Goal: Use online tool/utility: Use online tool/utility

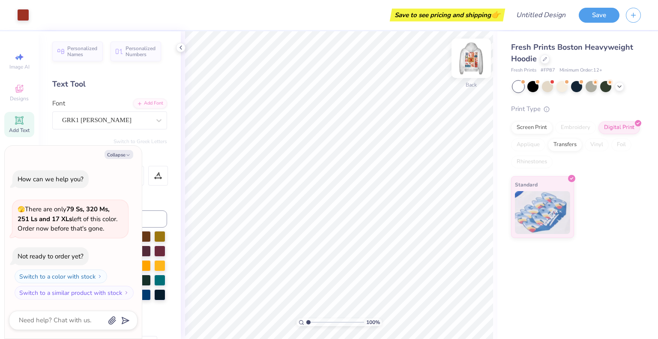
click at [469, 54] on img at bounding box center [471, 58] width 34 height 34
click at [475, 48] on img at bounding box center [471, 58] width 34 height 34
click at [118, 153] on button "Collapse" at bounding box center [119, 154] width 29 height 9
type textarea "x"
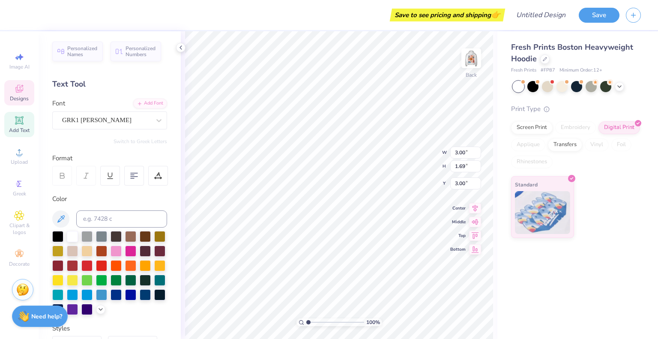
scroll to position [7, 1]
type textarea "U"
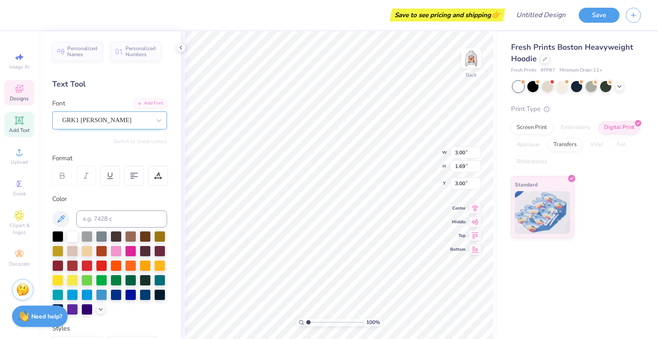
click at [126, 125] on div "GRK1 [PERSON_NAME]" at bounding box center [106, 120] width 90 height 13
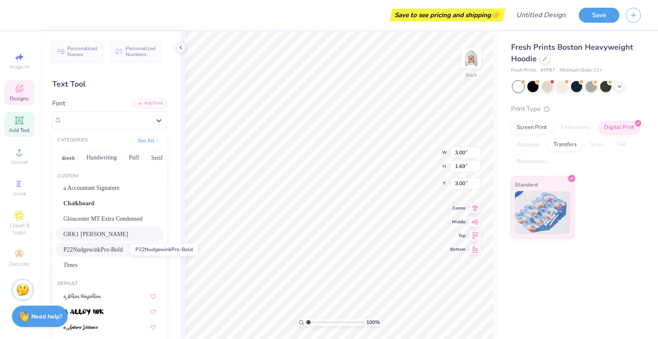
click at [94, 253] on span "P22NudgewinkPro-Bold" at bounding box center [92, 249] width 59 height 9
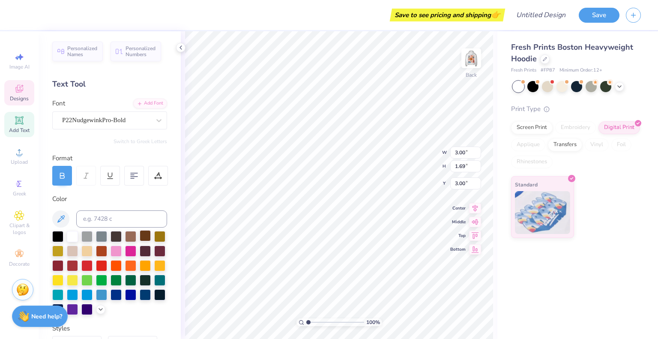
scroll to position [6, 1]
type textarea "UDT"
click at [143, 116] on div "P22NudgewinkPro-Bold" at bounding box center [106, 120] width 90 height 13
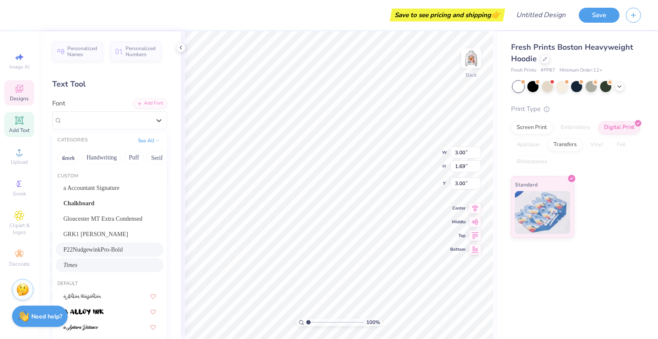
click at [103, 267] on div "Times" at bounding box center [109, 264] width 93 height 9
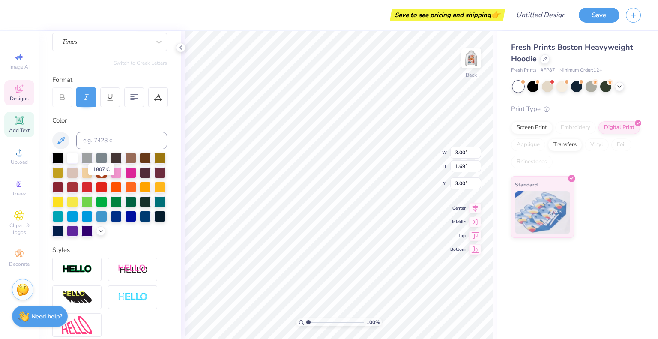
scroll to position [79, 0]
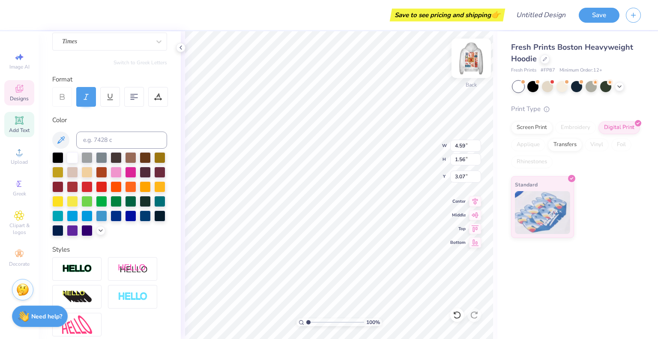
type input "5.19"
type textarea "2"
type textarea "25-26 Exec"
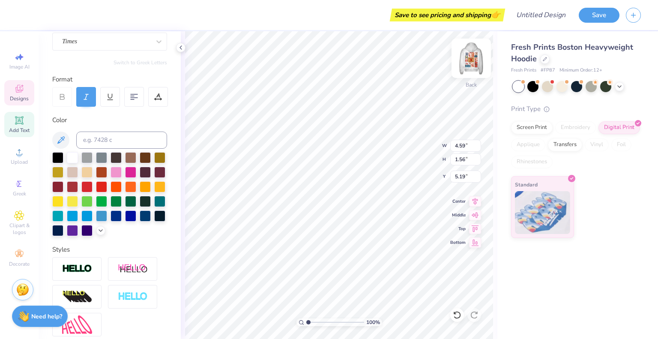
scroll to position [7, 2]
type input "4.82"
type input "0.75"
type input "5.05"
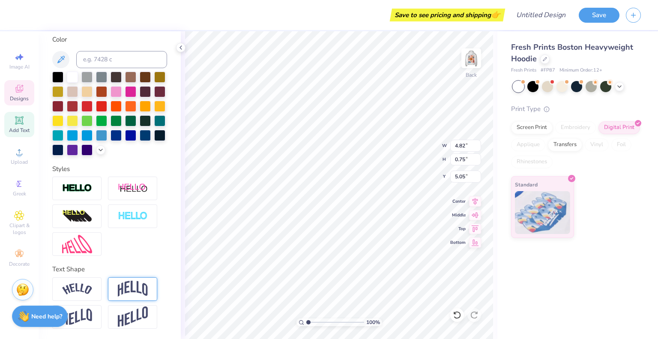
click at [133, 280] on div at bounding box center [132, 289] width 49 height 24
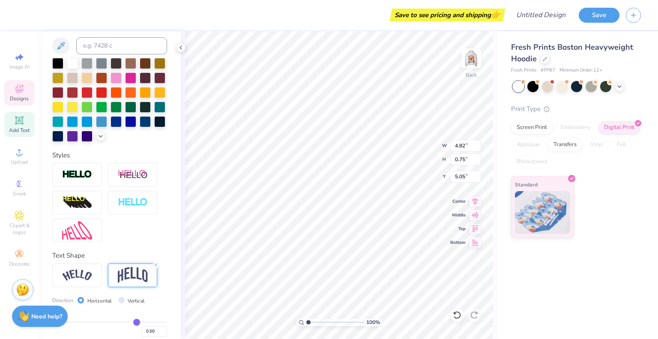
type input "1.73"
type input "4.56"
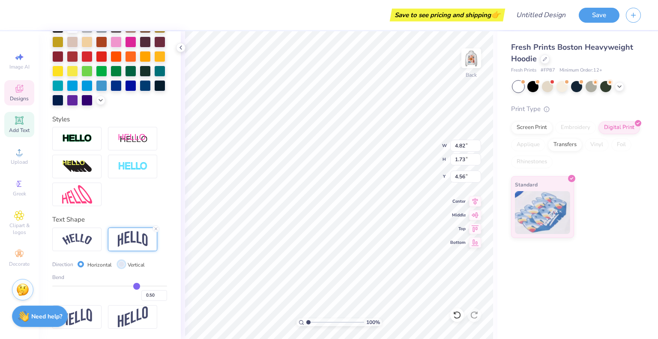
click at [120, 265] on input "Vertical" at bounding box center [121, 264] width 6 height 6
radio input "true"
type input "4.71"
type input "0.75"
type input "5.05"
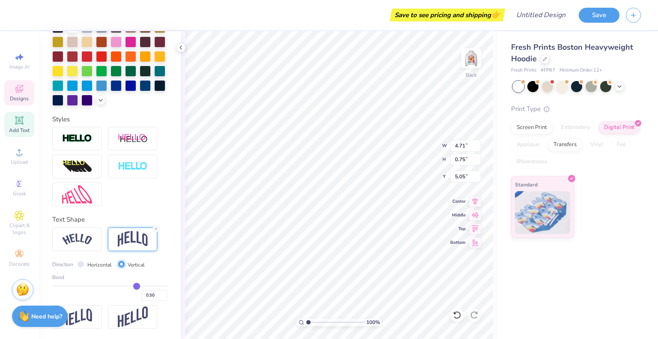
click at [120, 265] on input "Vertical" at bounding box center [121, 264] width 6 height 6
click at [84, 265] on div "Horizontal" at bounding box center [95, 265] width 34 height 10
click at [80, 265] on input "Horizontal" at bounding box center [81, 264] width 6 height 6
radio input "true"
type input "4.82"
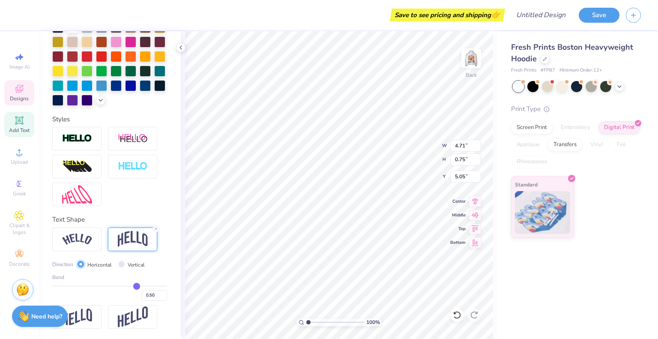
type input "1.73"
type input "4.56"
type input "0.58"
click at [136, 285] on input "range" at bounding box center [109, 285] width 115 height 1
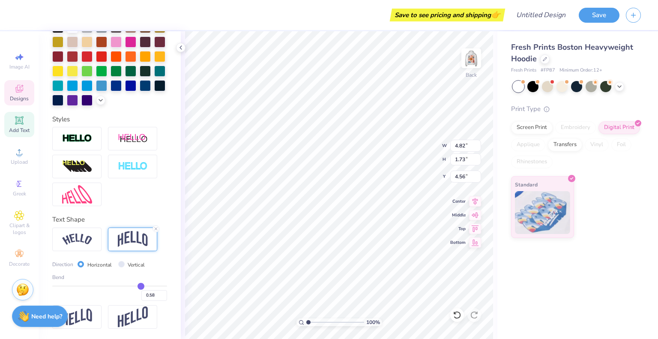
type input "-0.29"
type input "-0.28"
type input "1.91"
type input "4.47"
type input "-0.3"
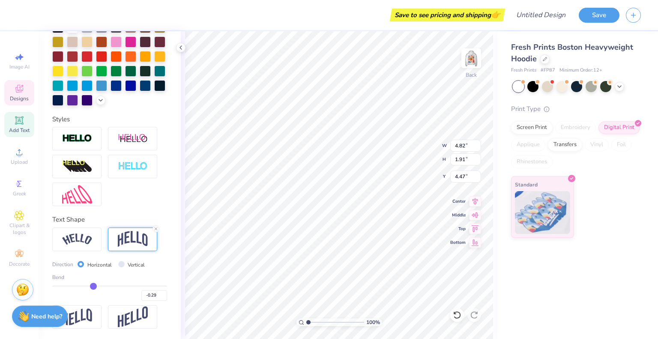
type input "-0.30"
type input "-0.31"
type input "-0.3"
type input "-0.30"
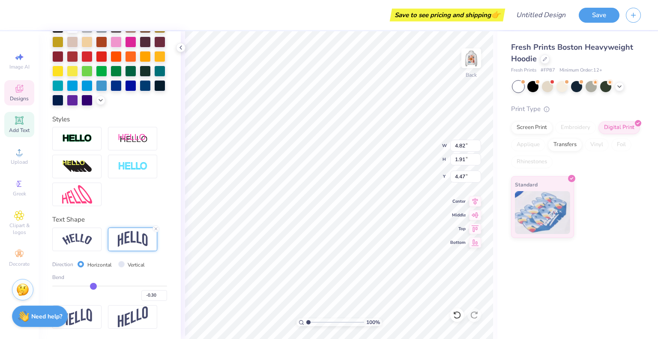
type input "-0.31"
type input "-0.37"
type input "-0.42"
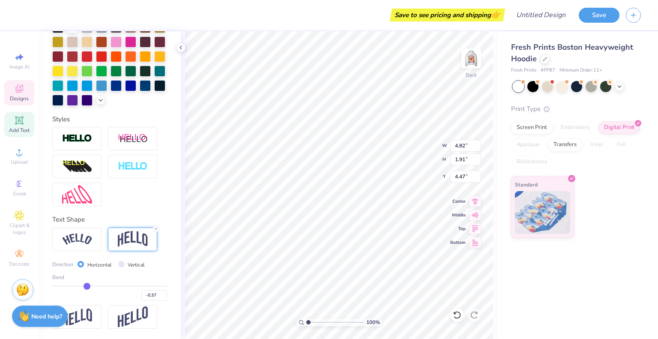
type input "-0.42"
type input "-0.46"
type input "-0.52"
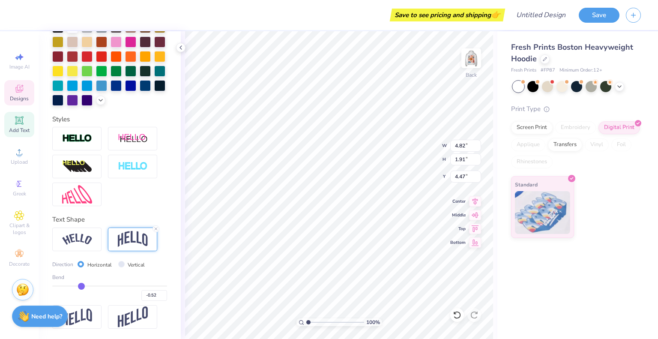
type input "-0.54"
type input "-0.56"
type input "-0.57"
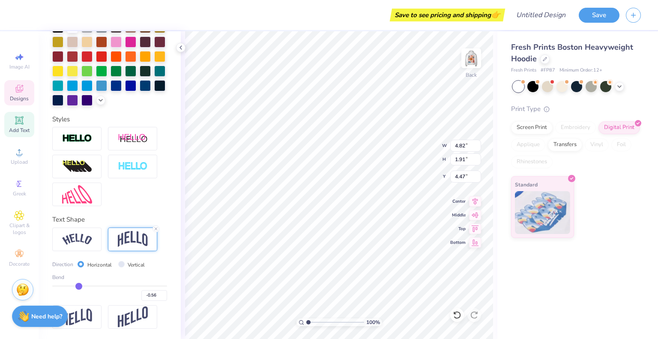
type input "-0.57"
type input "-0.58"
type input "-0.57"
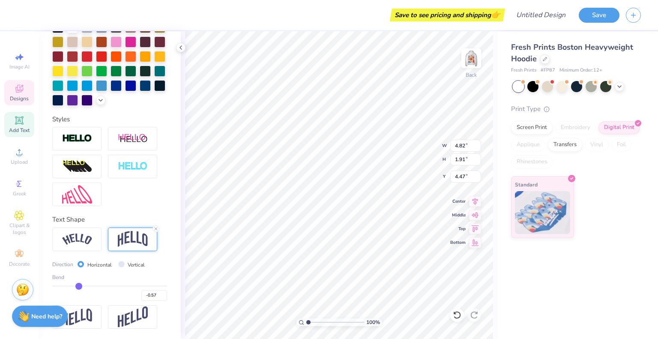
type input "-0.56"
drag, startPoint x: 136, startPoint y: 285, endPoint x: 78, endPoint y: 278, distance: 58.3
type input "-0.56"
click at [78, 285] on input "range" at bounding box center [109, 285] width 115 height 1
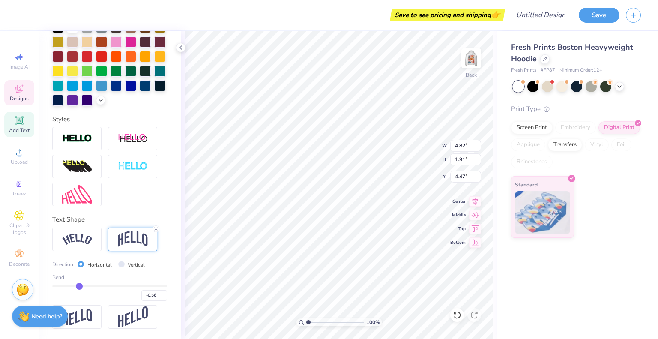
type input "1.64"
type input "4.61"
type input "-0.53"
type input "-0.52"
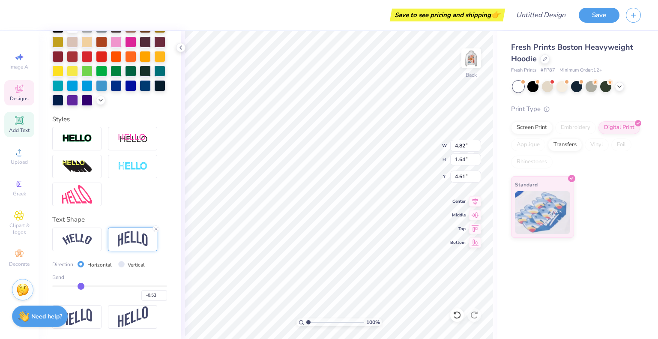
type input "-0.52"
type input "-0.51"
type input "-0.5"
type input "-0.50"
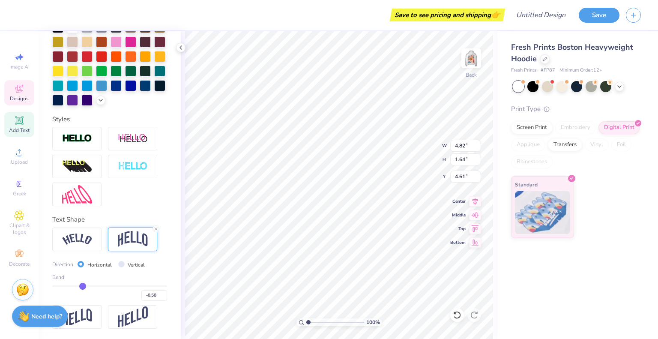
type input "-0.49"
type input "-0.48"
type input "-0.47"
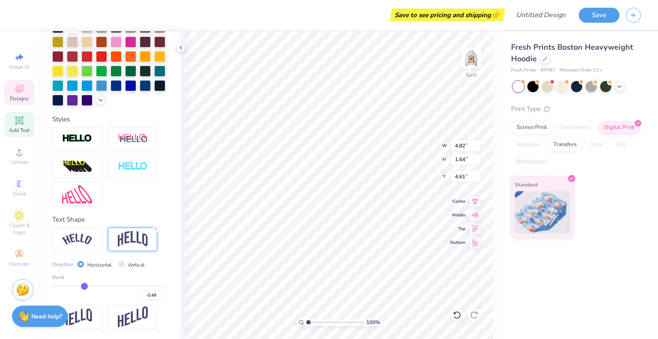
type input "-0.47"
type input "-0.46"
type input "-0.45"
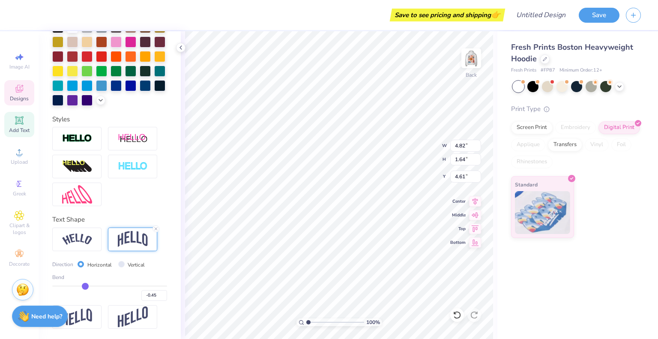
type input "-0.44"
type input "-0.43"
type input "-0.42"
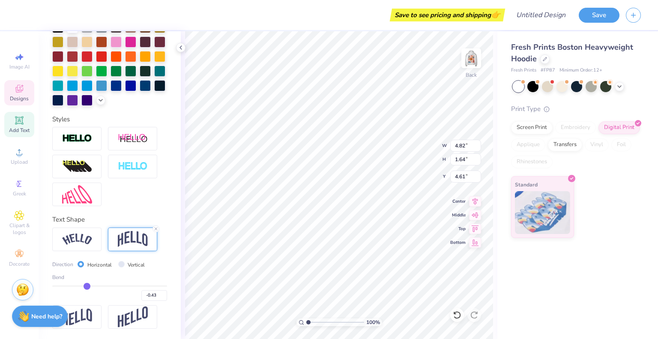
type input "-0.42"
type input "-0.41"
type input "-0.4"
type input "-0.40"
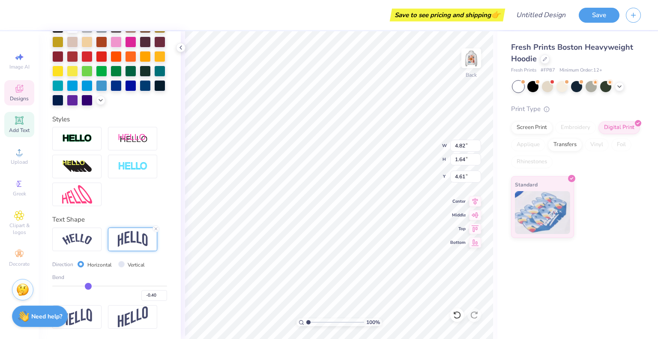
type input "-0.39"
drag, startPoint x: 79, startPoint y: 284, endPoint x: 87, endPoint y: 284, distance: 7.7
type input "-0.39"
click at [87, 285] on input "range" at bounding box center [109, 285] width 115 height 1
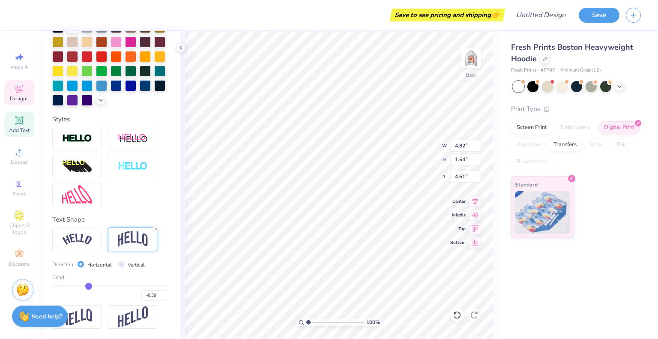
type input "1.34"
type input "4.76"
type input "4.62"
click at [471, 56] on img at bounding box center [471, 58] width 34 height 34
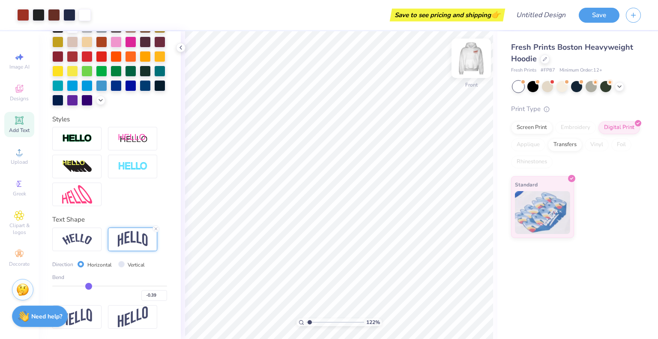
type input "1.21659050132895"
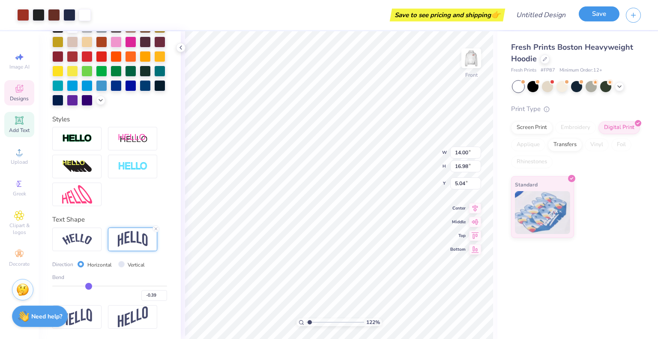
click at [612, 19] on button "Save" at bounding box center [599, 13] width 41 height 15
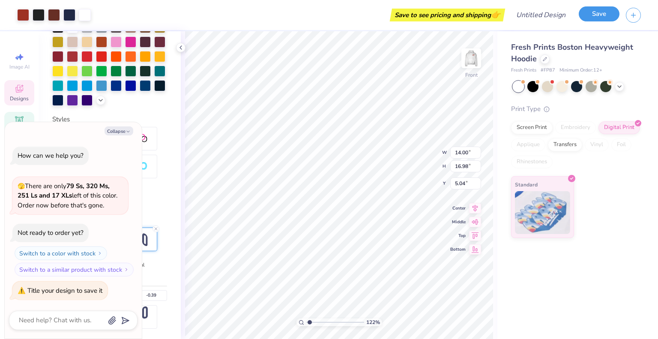
click at [612, 19] on button "Save" at bounding box center [599, 13] width 41 height 15
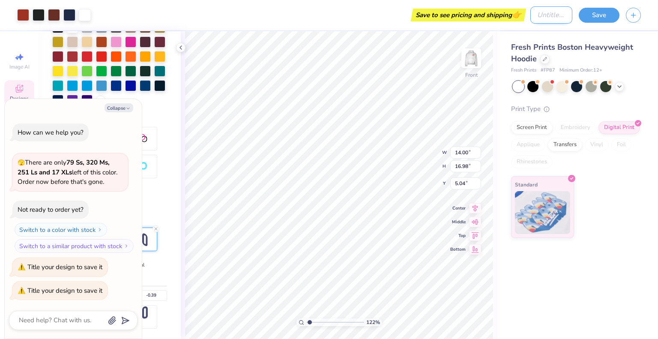
type textarea "x"
click at [545, 12] on input "Design Title" at bounding box center [551, 14] width 42 height 17
type input "u"
type input "1.21659050132895"
type textarea "x"
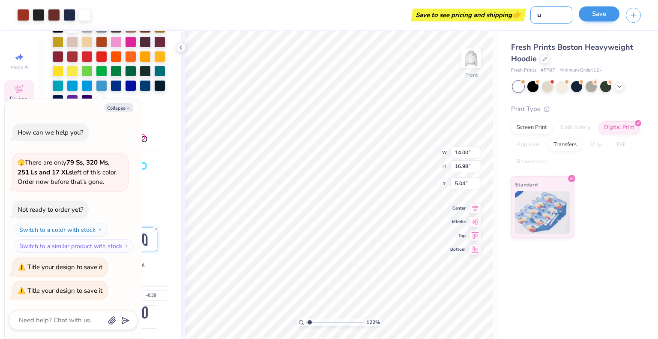
type input "u"
click at [600, 15] on button "Save" at bounding box center [599, 13] width 41 height 15
type textarea "x"
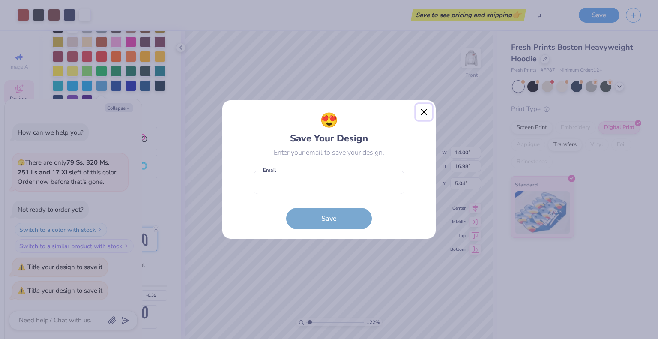
click at [422, 111] on button "Close" at bounding box center [424, 112] width 16 height 16
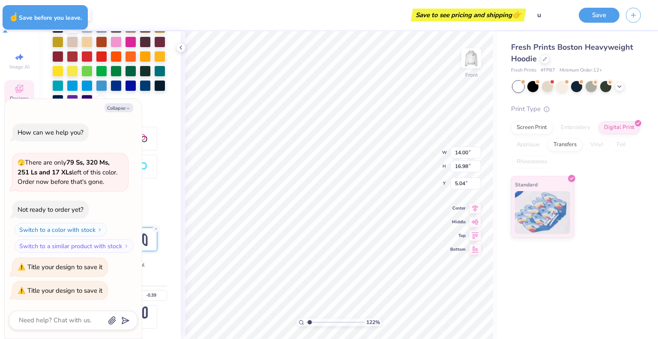
type input "1.21659050132895"
type textarea "x"
